Goal: Task Accomplishment & Management: Manage account settings

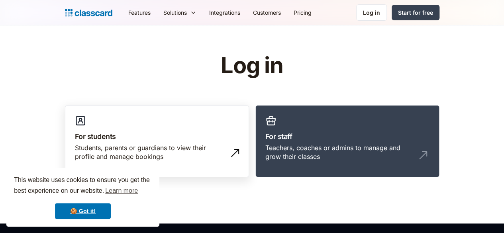
click at [169, 141] on link "For students Students, parents or guardians to view their profile and manage bo…" at bounding box center [157, 141] width 184 height 73
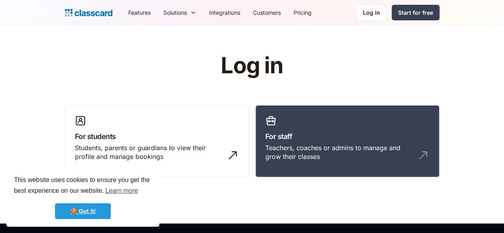
click at [95, 211] on link "🍪 Got it!" at bounding box center [83, 211] width 56 height 16
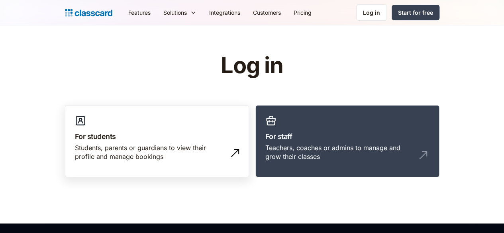
click at [229, 147] on img at bounding box center [235, 153] width 13 height 13
